Goal: Transaction & Acquisition: Purchase product/service

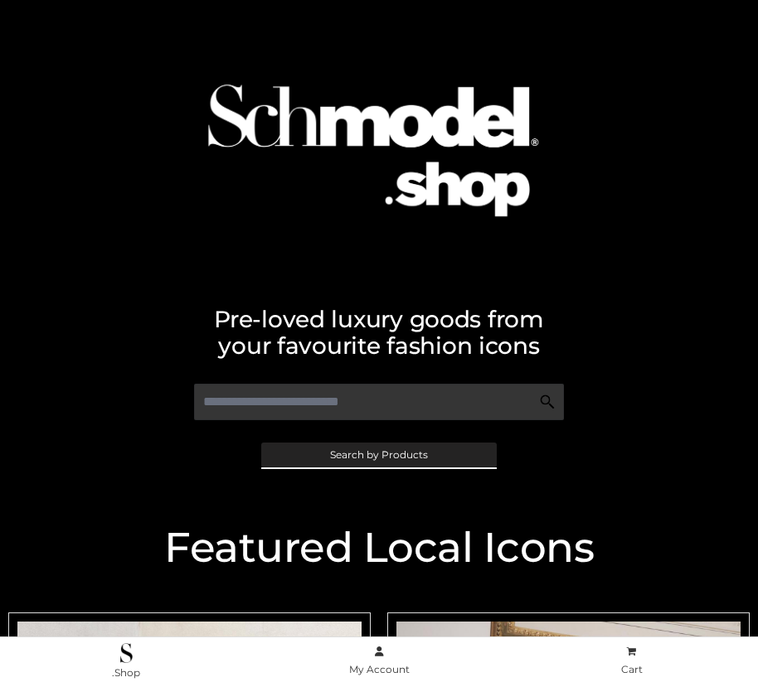
click at [378, 454] on span "Search by Products" at bounding box center [379, 455] width 98 height 10
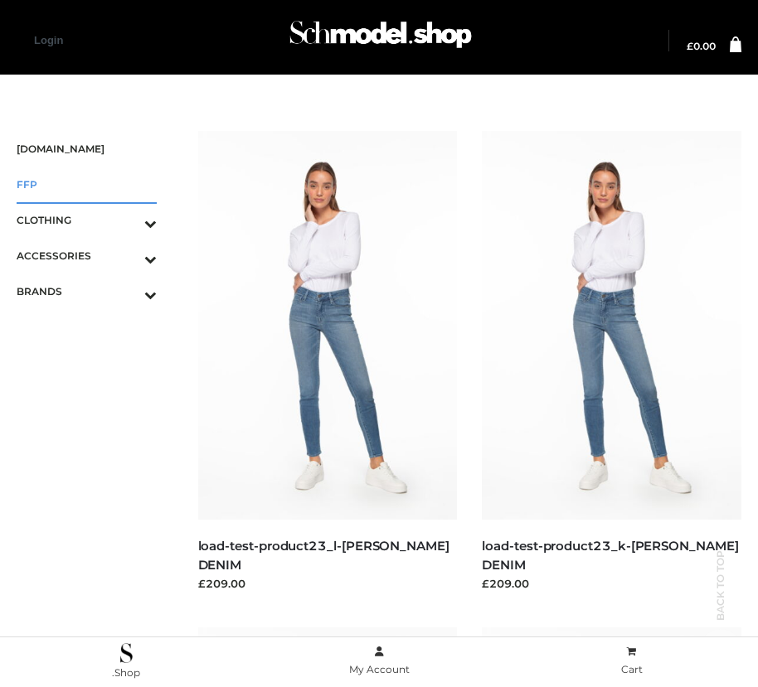
click at [86, 184] on span "FFP" at bounding box center [87, 184] width 140 height 19
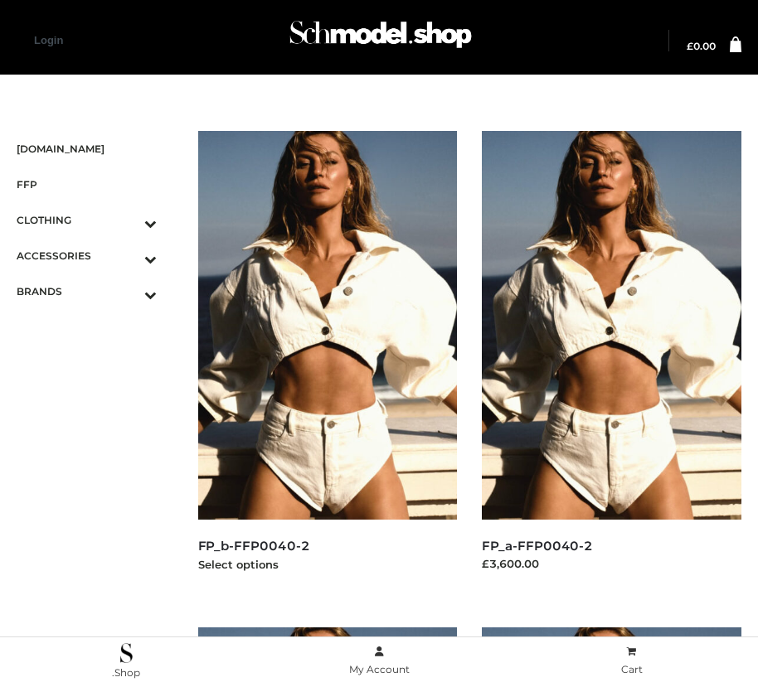
click at [327, 362] on img at bounding box center [328, 325] width 260 height 389
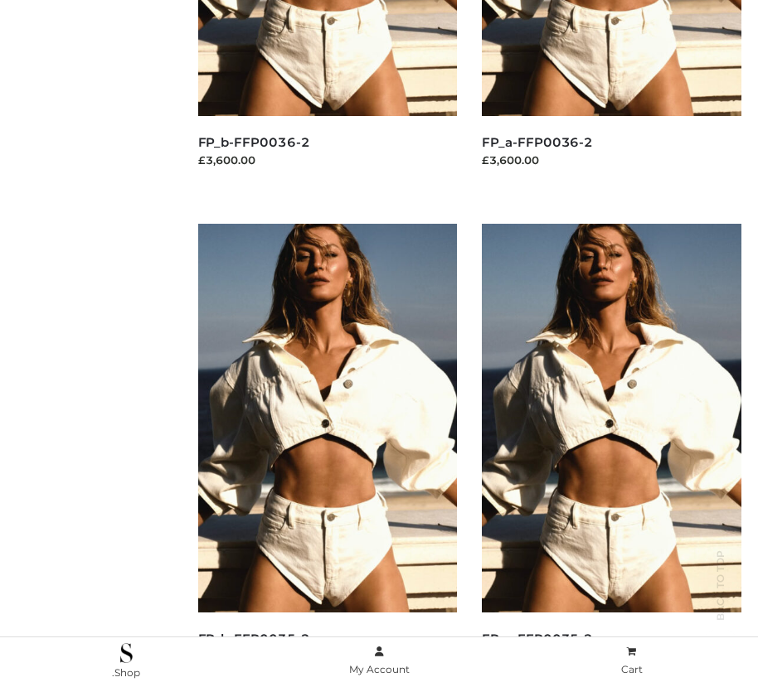
click at [611, 455] on img at bounding box center [612, 418] width 260 height 389
